Goal: Book appointment/travel/reservation

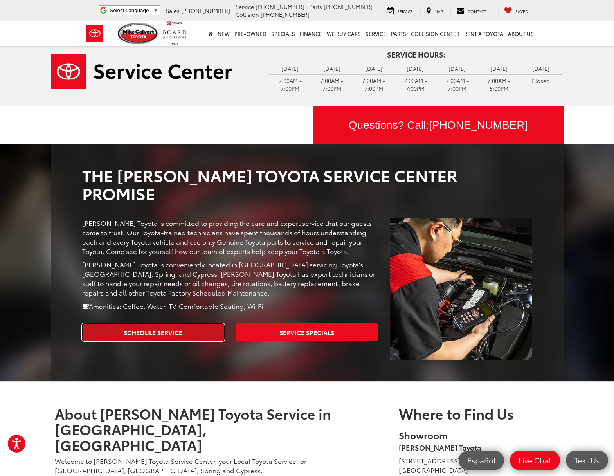
click at [184, 323] on link "Schedule Service" at bounding box center [153, 332] width 142 height 18
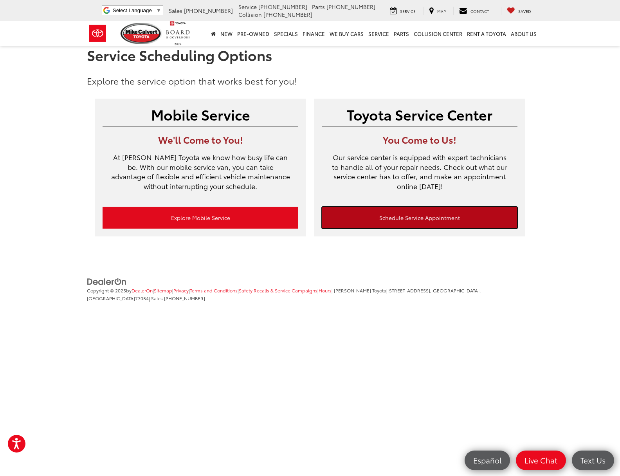
click at [407, 218] on link "Schedule Service Appointment" at bounding box center [420, 218] width 196 height 22
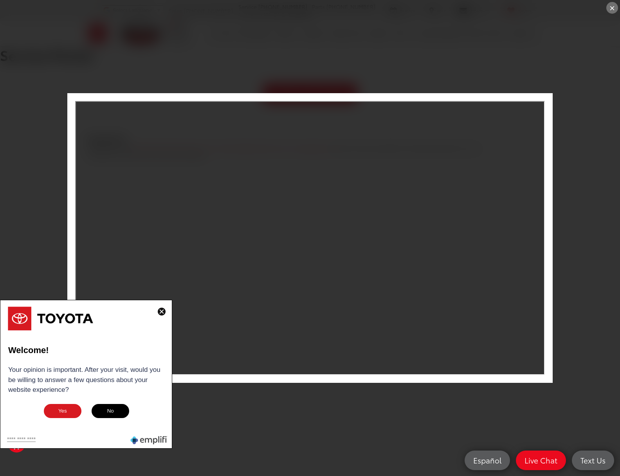
click at [159, 311] on img at bounding box center [162, 312] width 8 height 8
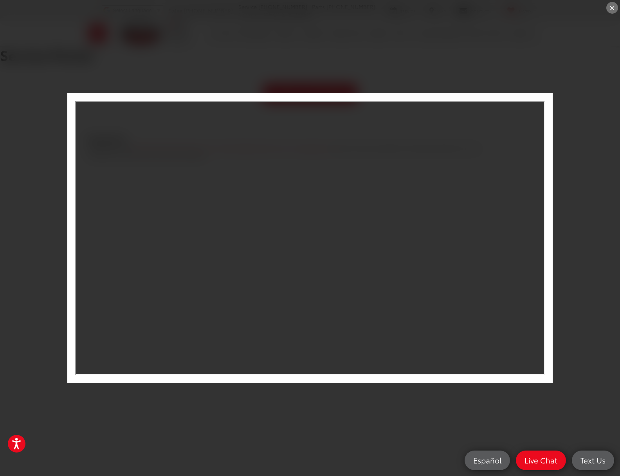
click at [245, 59] on div "×" at bounding box center [310, 238] width 620 height 476
click at [611, 9] on div "×" at bounding box center [612, 8] width 12 height 12
